Goal: Information Seeking & Learning: Understand process/instructions

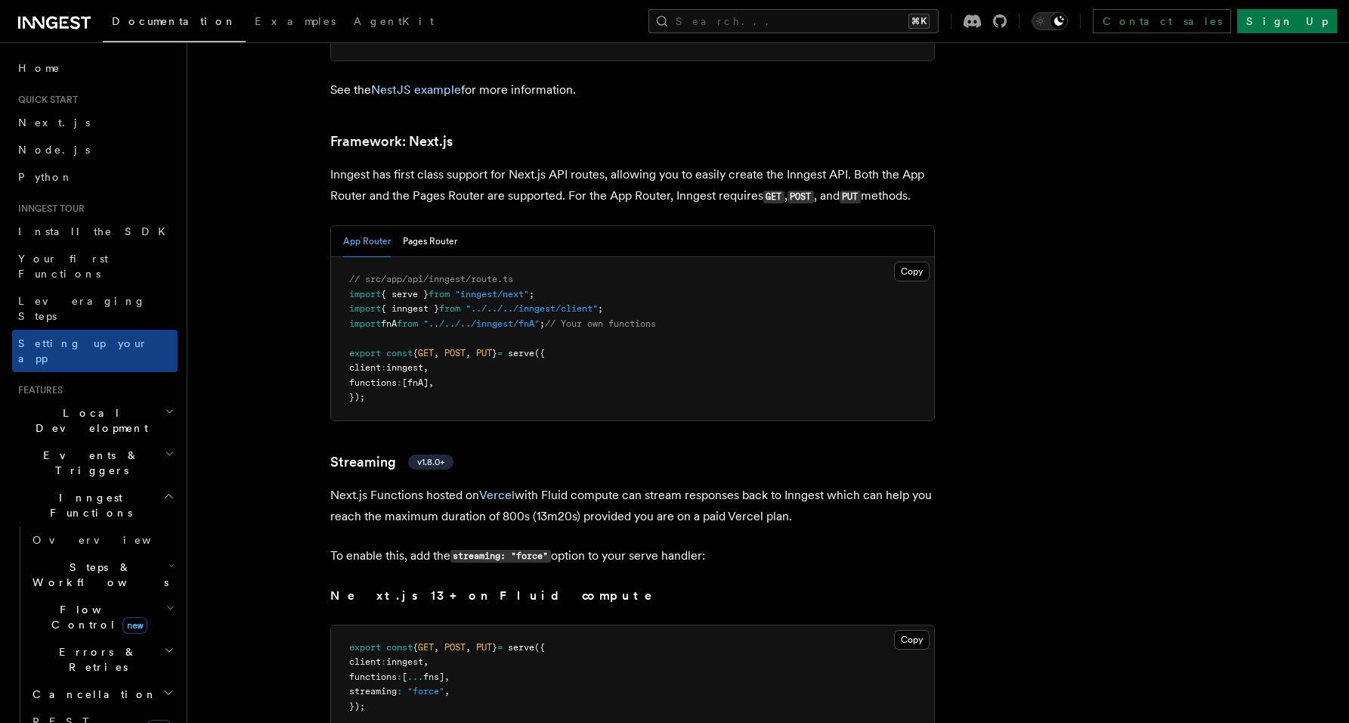
scroll to position [9812, 0]
click at [429, 223] on button "Pages Router" at bounding box center [430, 238] width 54 height 31
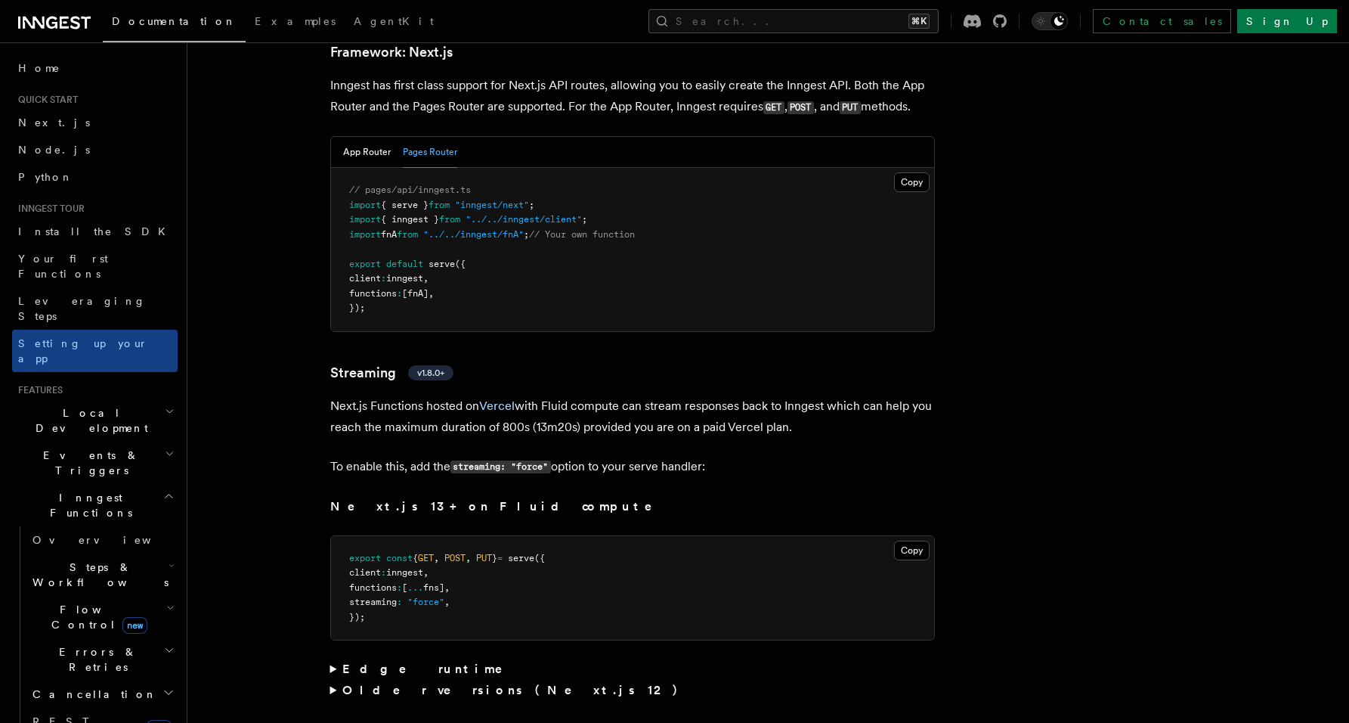
scroll to position [9898, 0]
click at [39, 98] on span "Quick start" at bounding box center [45, 100] width 66 height 12
click at [29, 126] on span "Next.js" at bounding box center [54, 122] width 72 height 12
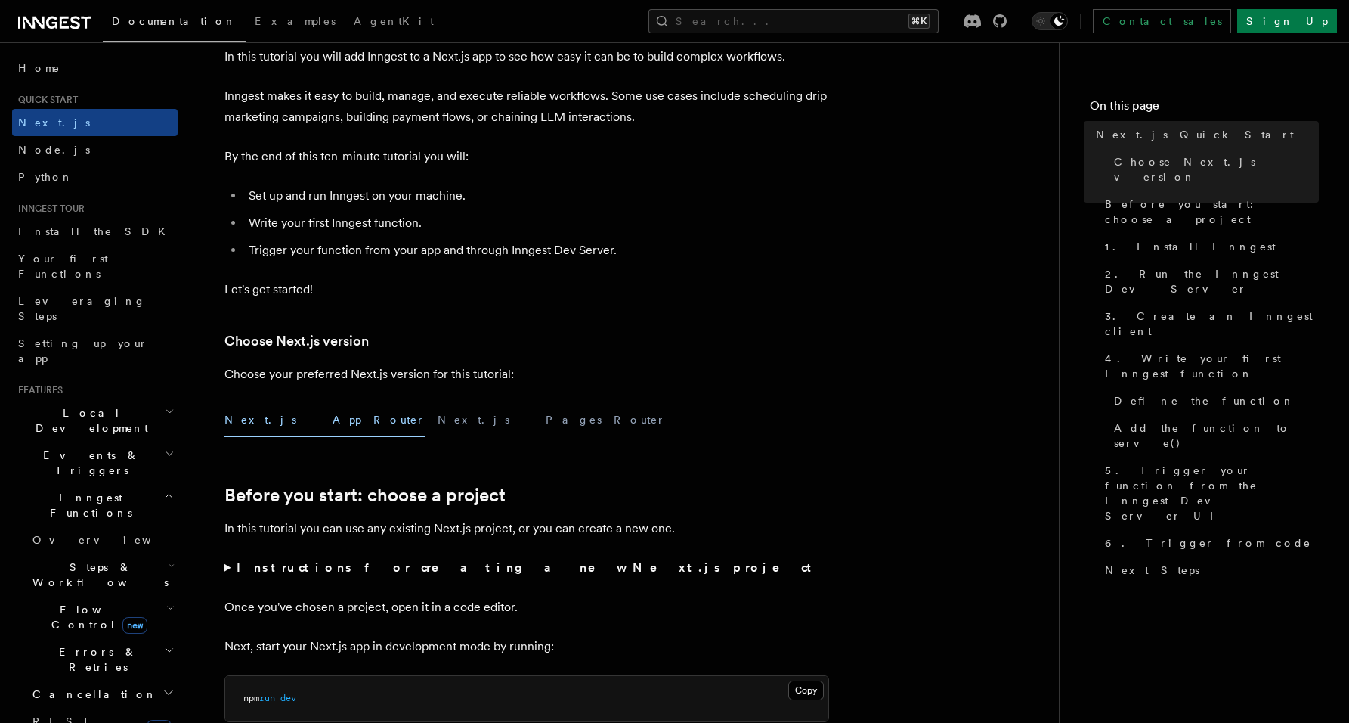
scroll to position [181, 0]
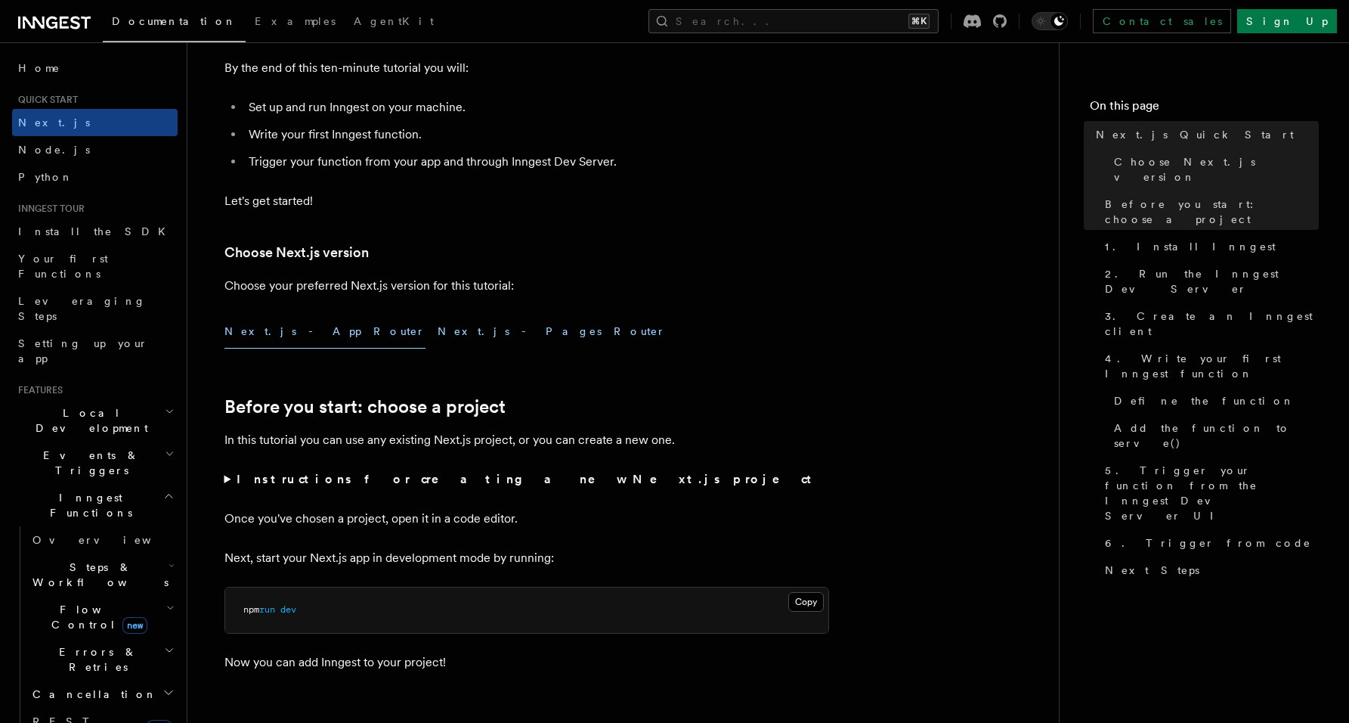
click at [438, 324] on button "Next.js - Pages Router" at bounding box center [552, 331] width 228 height 34
click at [230, 483] on summary "Instructions for creating a new Next.js project" at bounding box center [527, 479] width 605 height 21
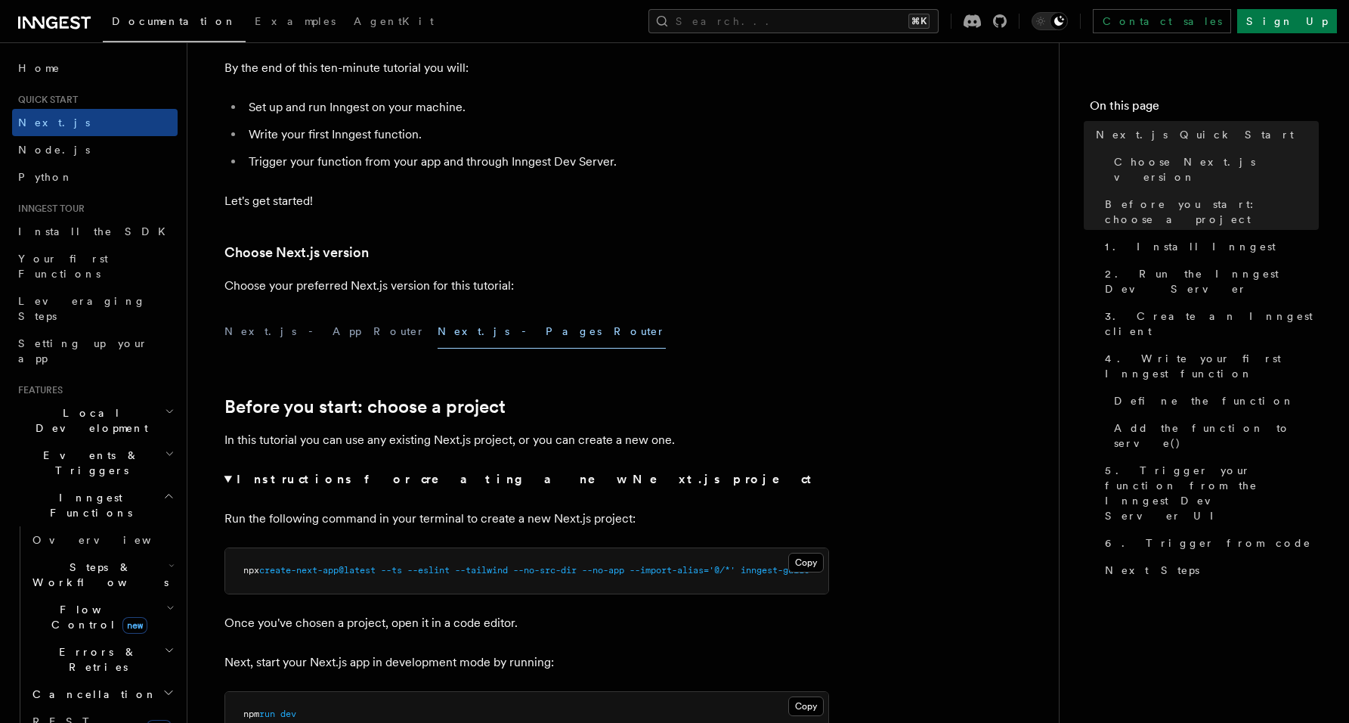
click at [230, 483] on summary "Instructions for creating a new Next.js project" at bounding box center [527, 479] width 605 height 21
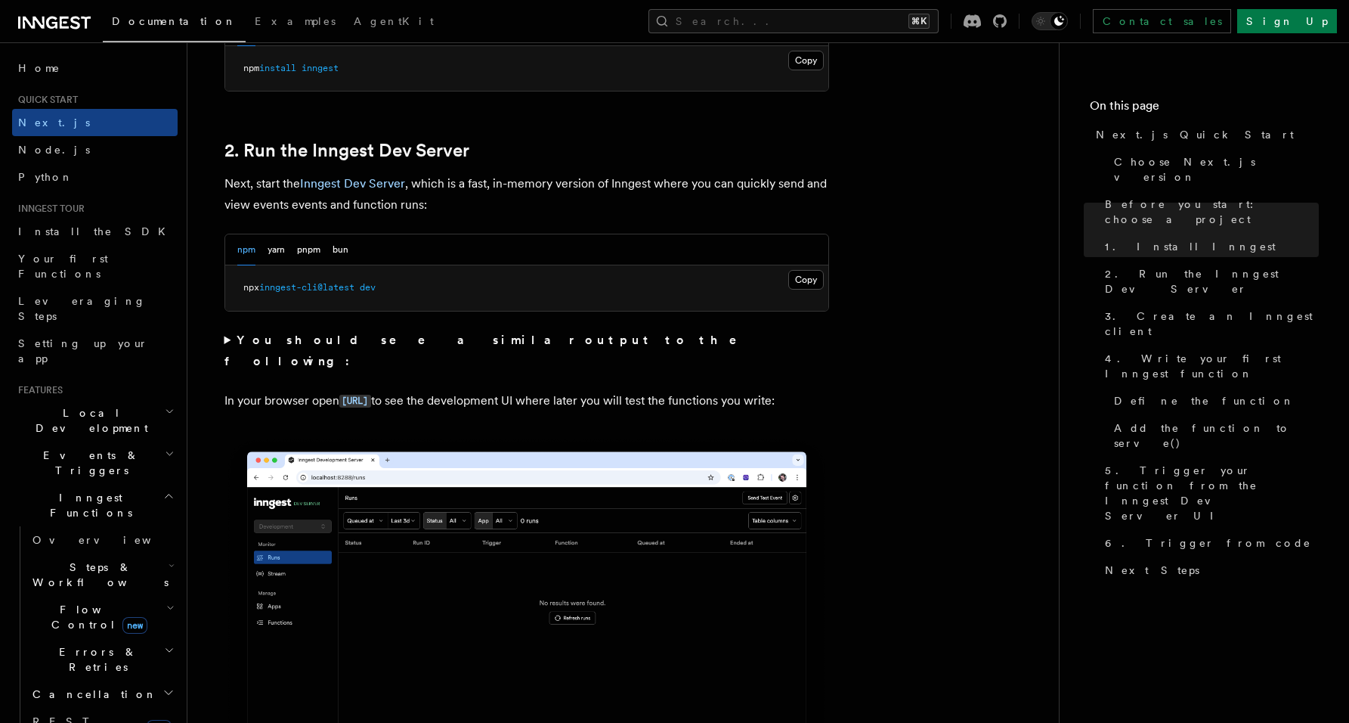
scroll to position [987, 0]
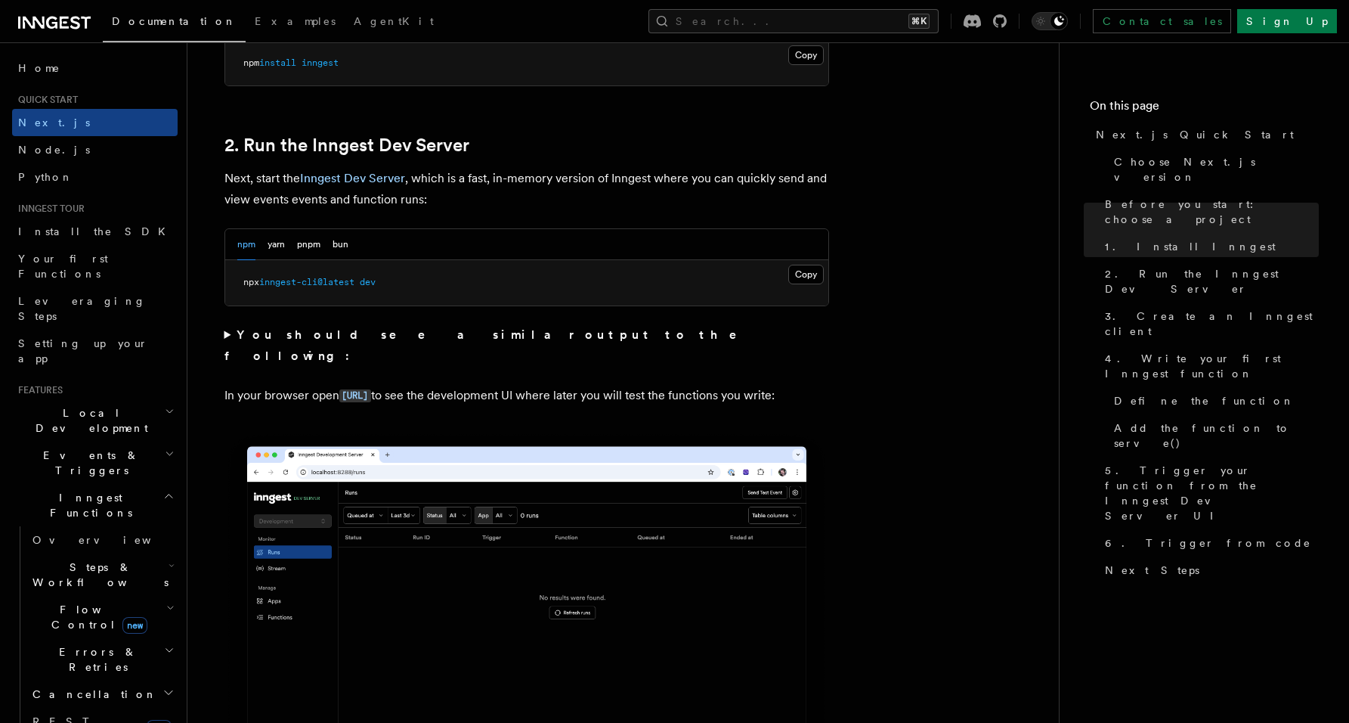
click at [225, 338] on summary "You should see a similar output to the following:" at bounding box center [527, 345] width 605 height 42
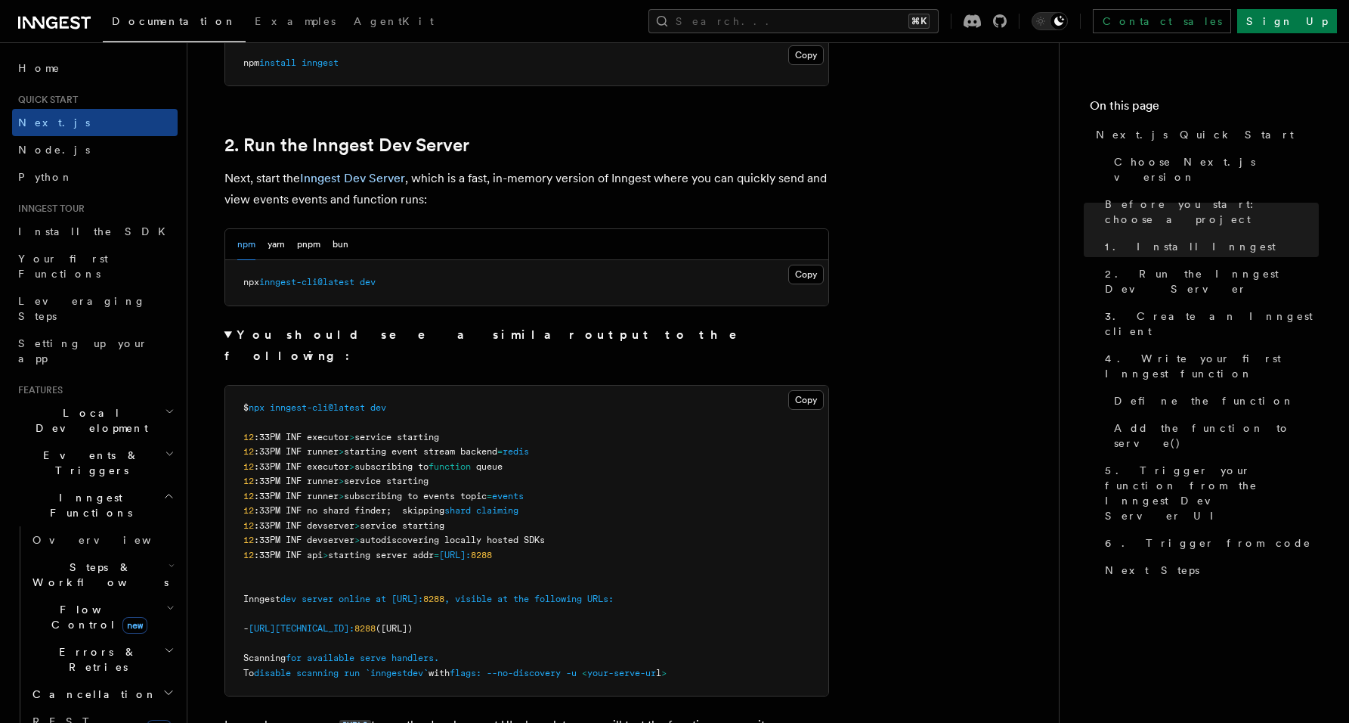
click at [225, 338] on summary "You should see a similar output to the following:" at bounding box center [527, 345] width 605 height 42
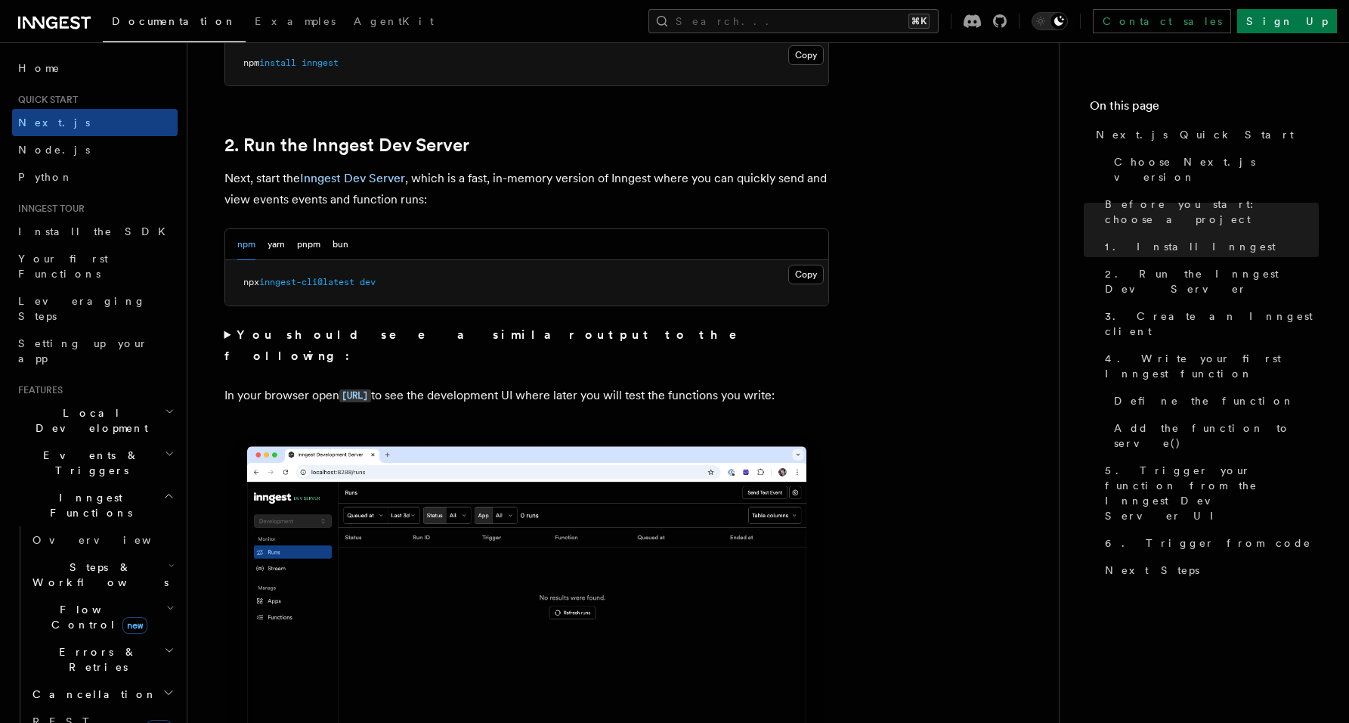
click at [225, 338] on summary "You should see a similar output to the following:" at bounding box center [527, 345] width 605 height 42
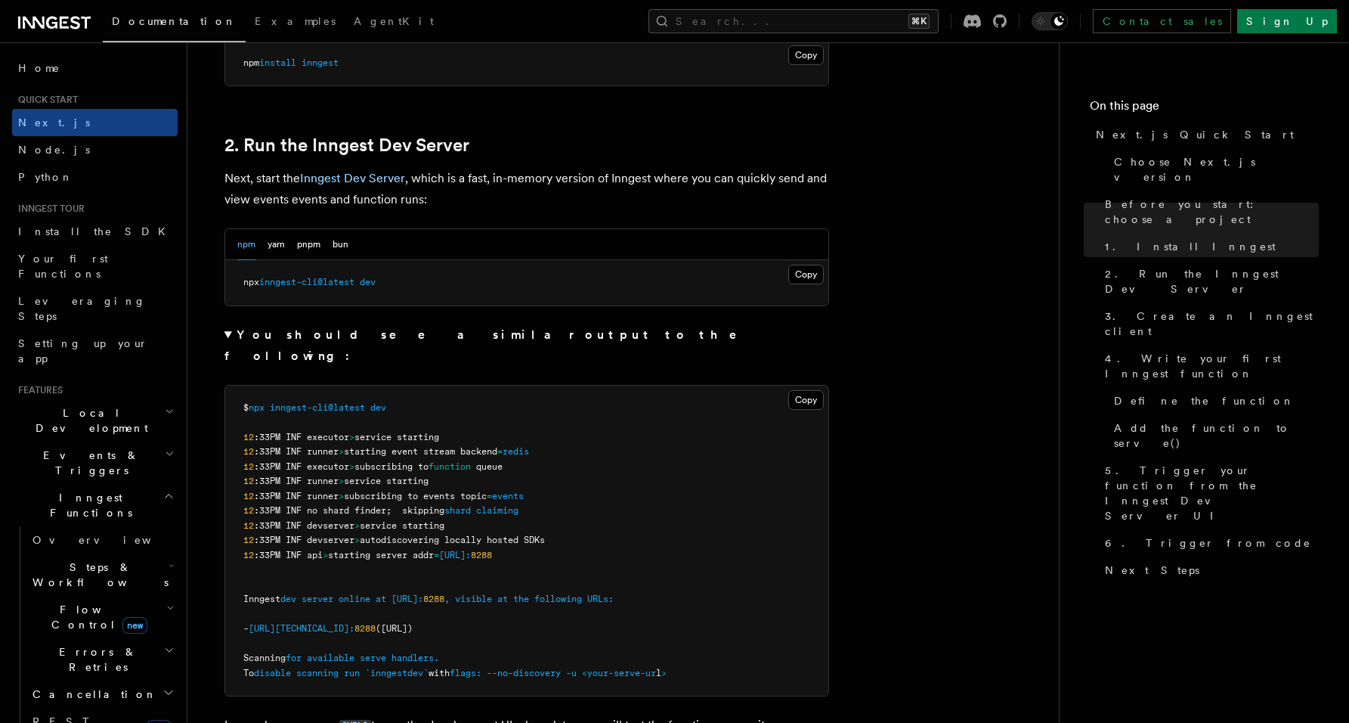
click at [337, 432] on span ":33PM INF executor" at bounding box center [301, 437] width 95 height 11
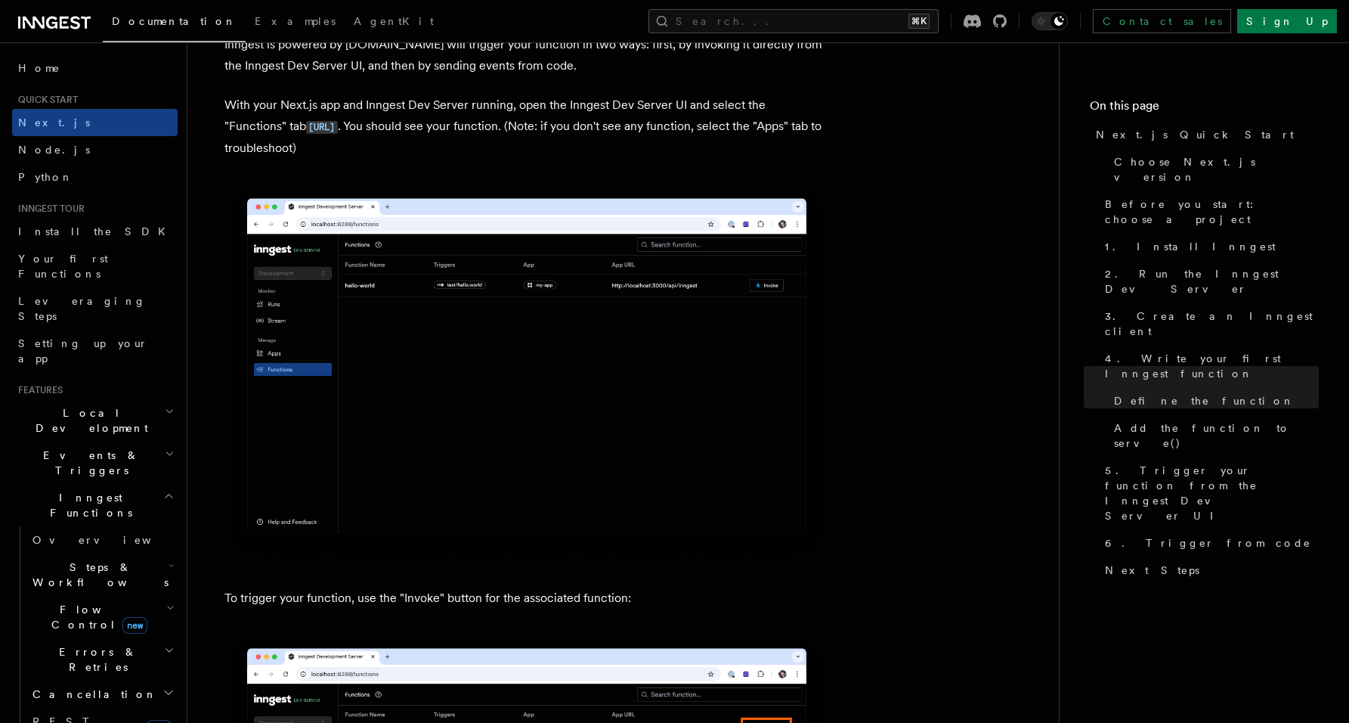
scroll to position [3486, 0]
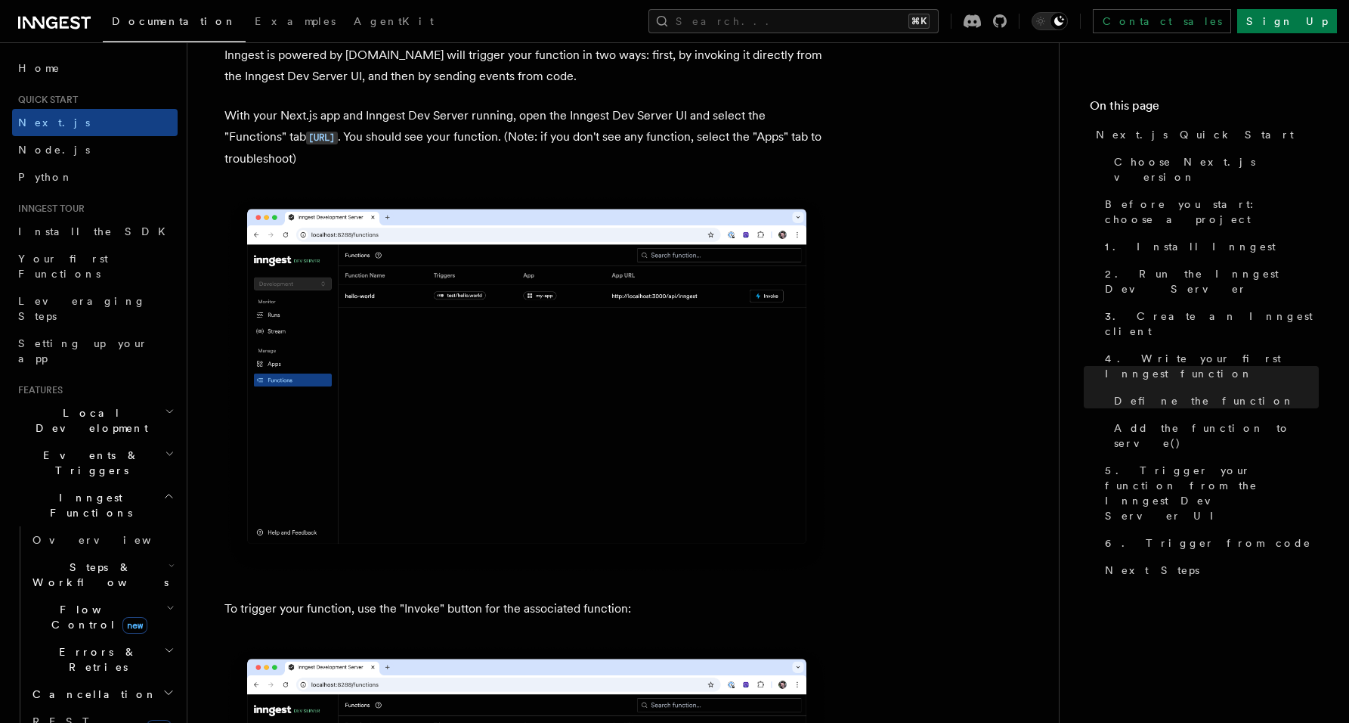
click at [395, 375] on img at bounding box center [527, 384] width 605 height 380
click at [343, 368] on img at bounding box center [527, 384] width 605 height 380
click at [303, 332] on img at bounding box center [527, 384] width 605 height 380
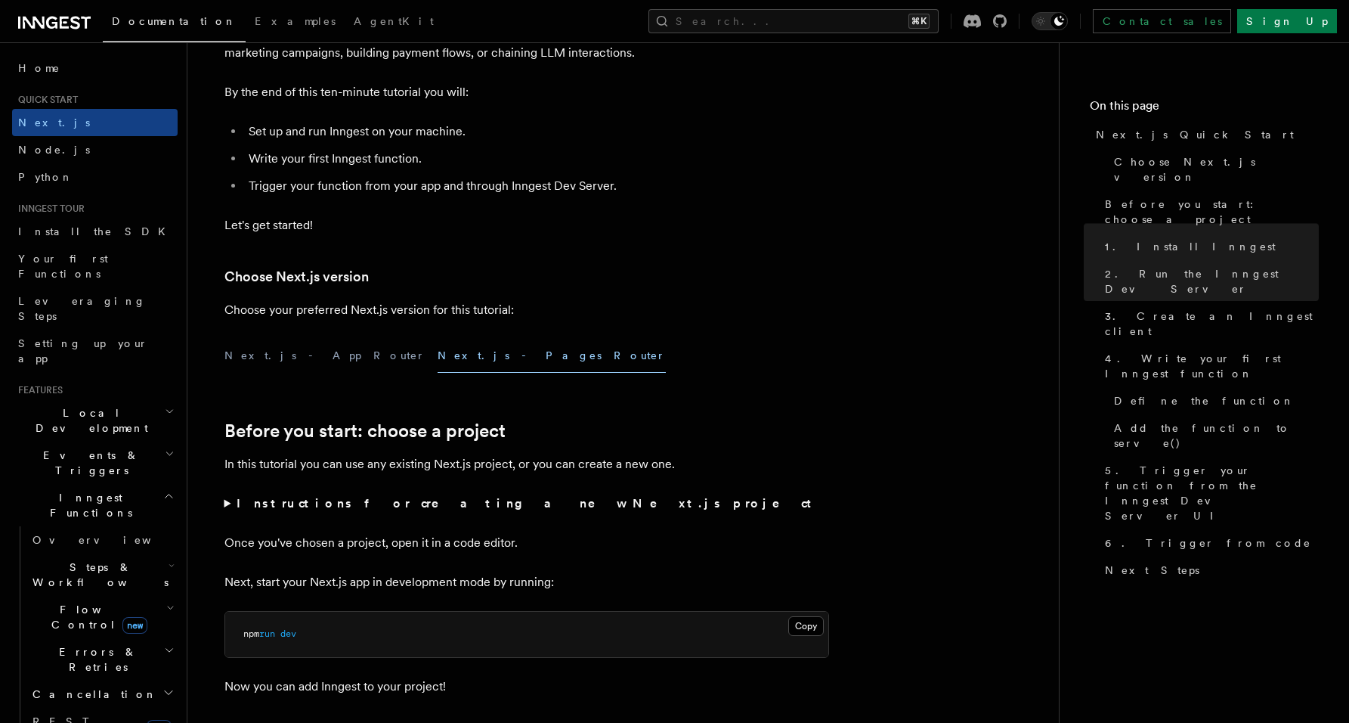
scroll to position [0, 0]
